Goal: Task Accomplishment & Management: Complete application form

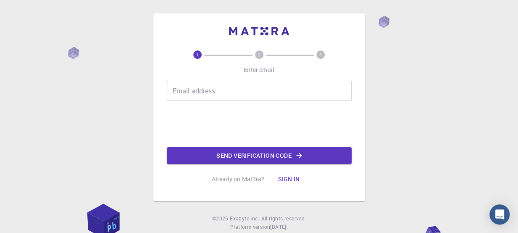
click at [195, 94] on input "Email address" at bounding box center [259, 91] width 185 height 20
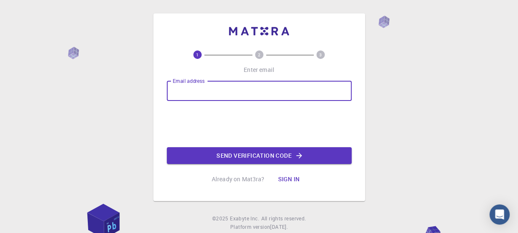
type input "[EMAIL_ADDRESS][PERSON_NAME][DOMAIN_NAME]"
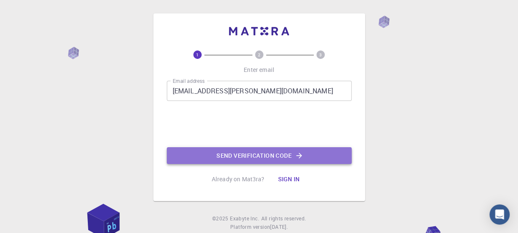
click at [262, 154] on button "Send verification code" at bounding box center [259, 155] width 185 height 17
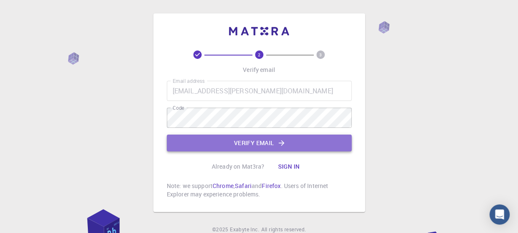
click at [271, 142] on button "Verify email" at bounding box center [259, 142] width 185 height 17
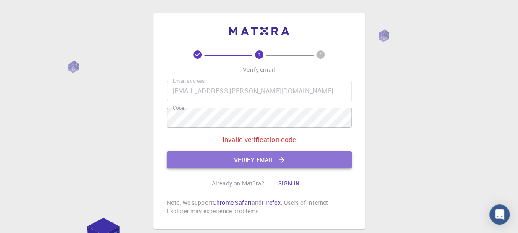
click at [262, 155] on button "Verify email" at bounding box center [259, 159] width 185 height 17
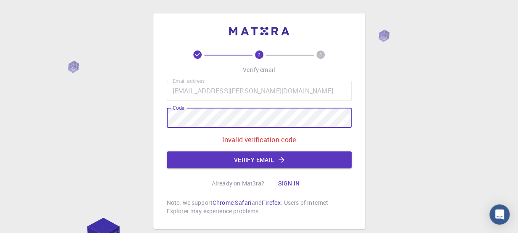
click at [119, 134] on div "2 3 Verify email Email address [EMAIL_ADDRESS][PERSON_NAME][DOMAIN_NAME] Email …" at bounding box center [259, 142] width 518 height 284
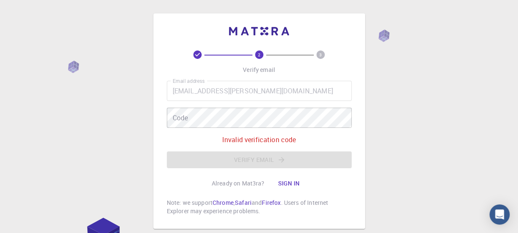
click at [119, 134] on div "2 3 Verify email Email address [EMAIL_ADDRESS][PERSON_NAME][DOMAIN_NAME] Email …" at bounding box center [259, 142] width 518 height 284
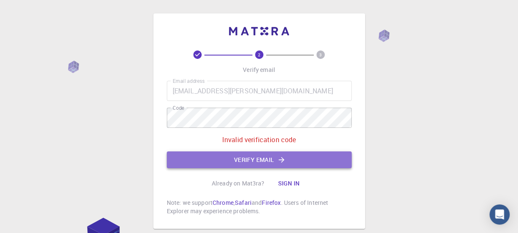
click at [244, 161] on button "Verify email" at bounding box center [259, 159] width 185 height 17
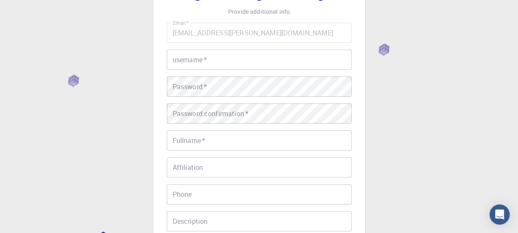
scroll to position [59, 0]
click at [220, 64] on input "username   *" at bounding box center [259, 58] width 185 height 20
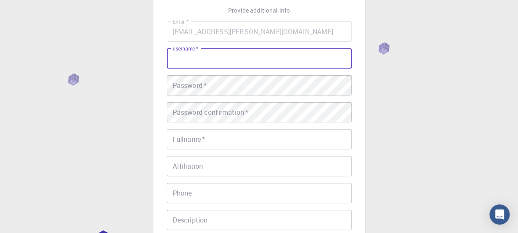
type input "[PERSON_NAME]"
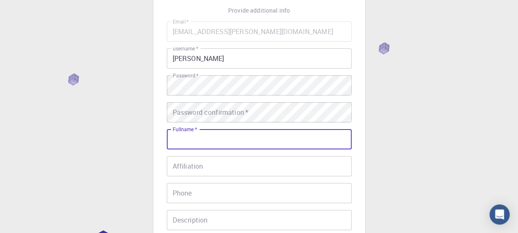
click at [218, 144] on input "Fullname   *" at bounding box center [259, 139] width 185 height 20
type input "[PERSON_NAME]"
type input "[PHONE_NUMBER]"
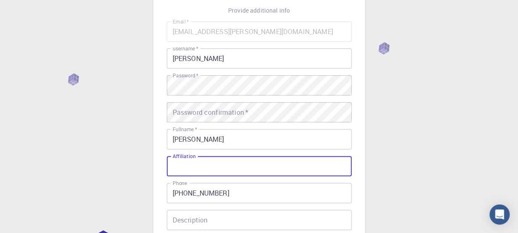
click at [231, 169] on input "Affiliation" at bounding box center [259, 166] width 185 height 20
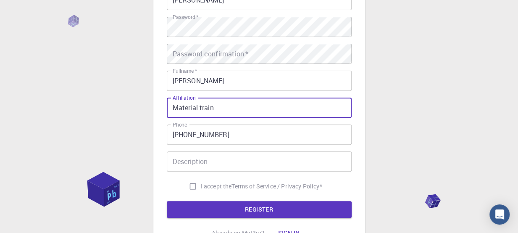
scroll to position [118, 0]
type input "Material train"
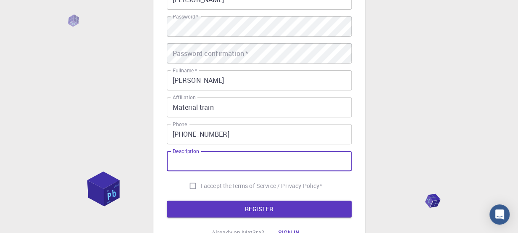
click at [260, 159] on input "Description" at bounding box center [259, 161] width 185 height 20
type input "Learner"
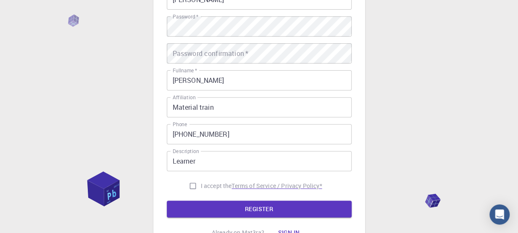
click at [238, 187] on p "Terms of Service / Privacy Policy *" at bounding box center [276, 185] width 90 height 8
